Goal: Transaction & Acquisition: Book appointment/travel/reservation

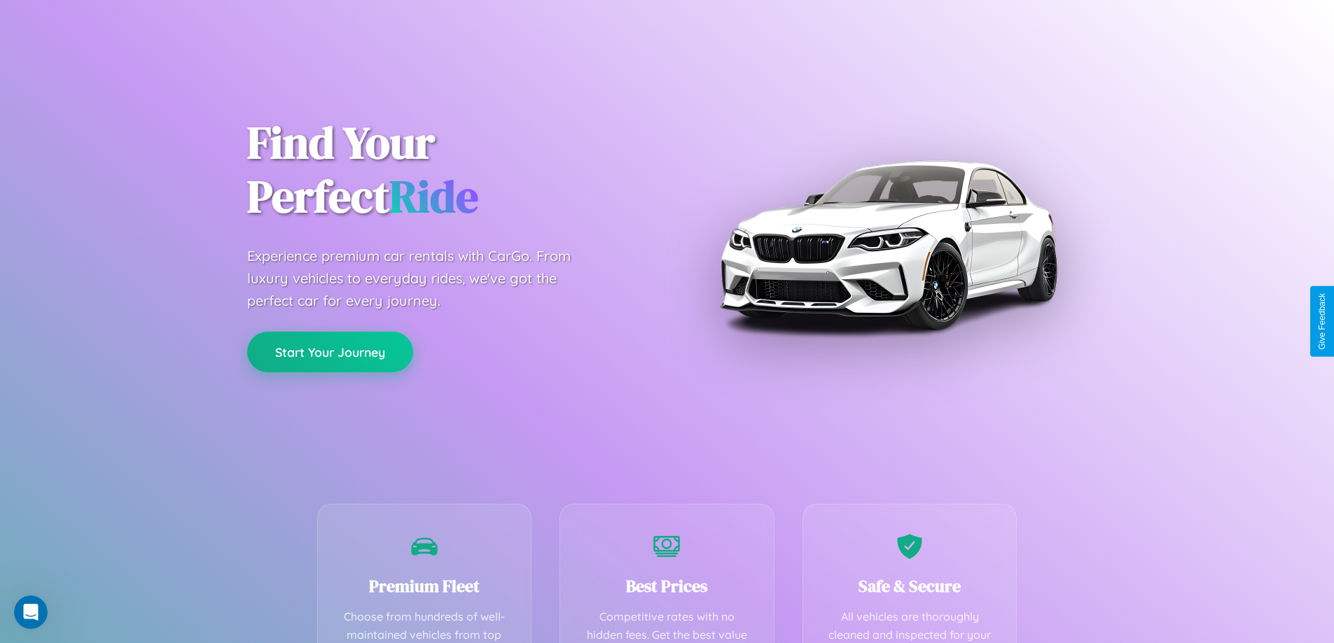
click at [330, 352] on button "Start Your Journey" at bounding box center [330, 352] width 166 height 41
click at [330, 351] on button "Start Your Journey" at bounding box center [330, 352] width 166 height 41
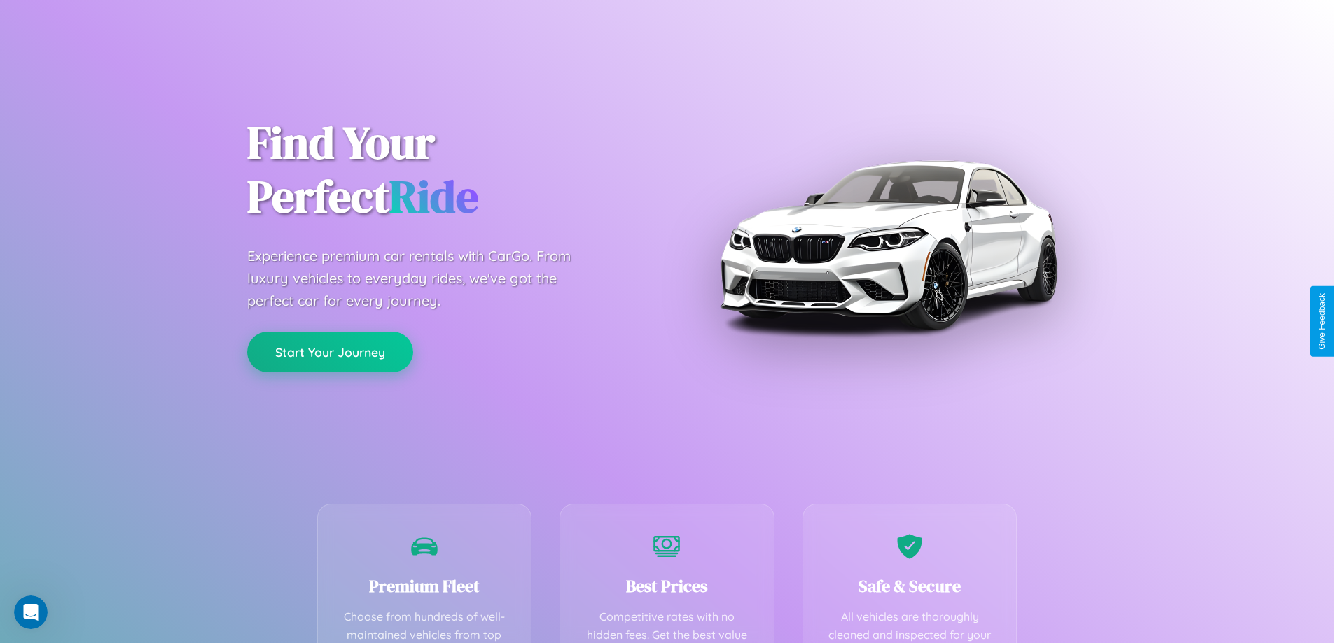
click at [330, 351] on button "Start Your Journey" at bounding box center [330, 352] width 166 height 41
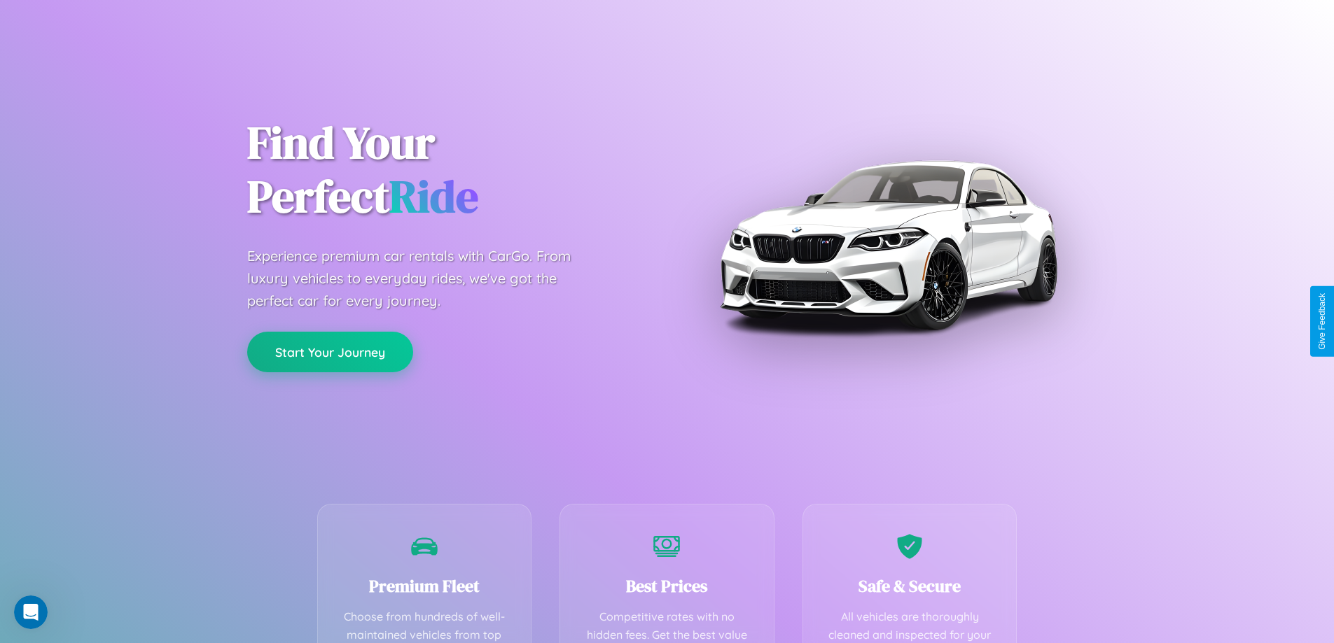
click at [330, 351] on button "Start Your Journey" at bounding box center [330, 352] width 166 height 41
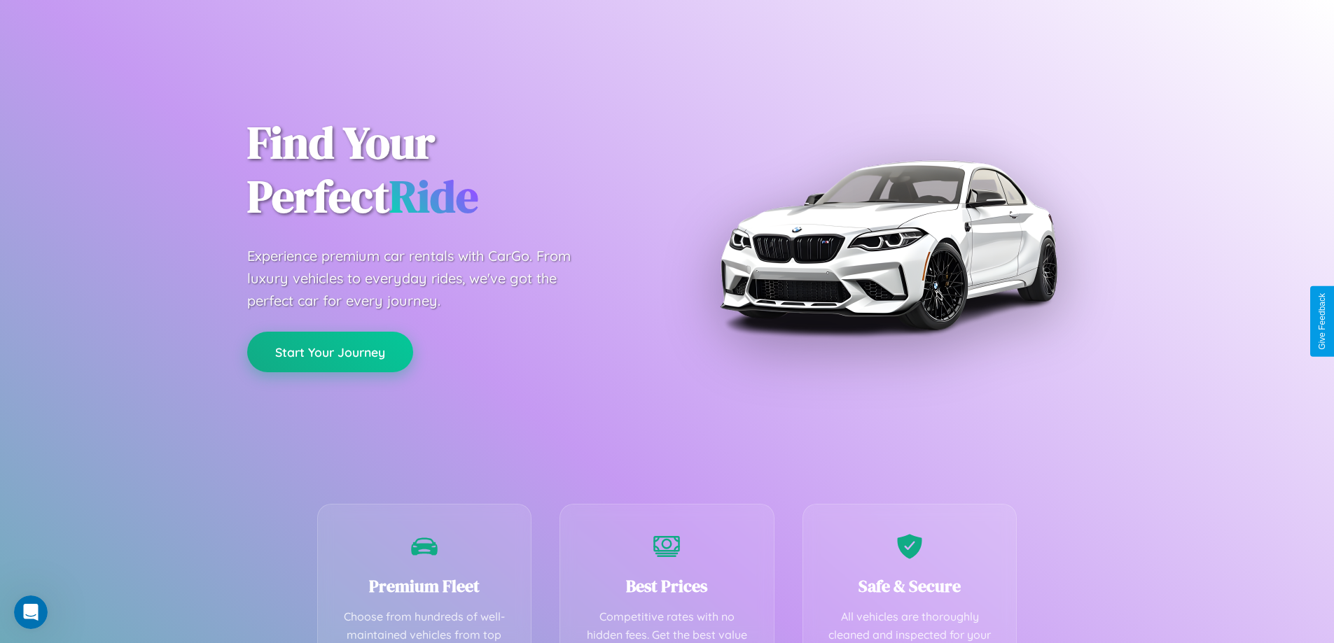
click at [330, 351] on button "Start Your Journey" at bounding box center [330, 352] width 166 height 41
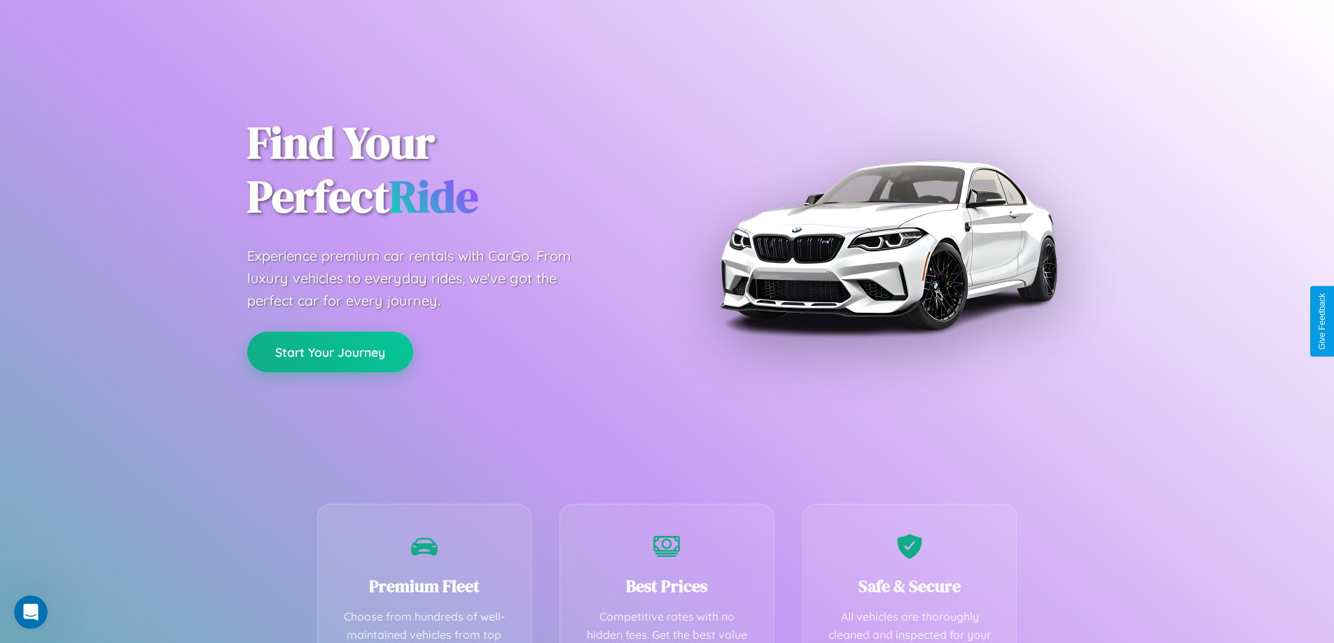
click at [330, 351] on button "Start Your Journey" at bounding box center [330, 352] width 166 height 41
